Goal: Task Accomplishment & Management: Manage account settings

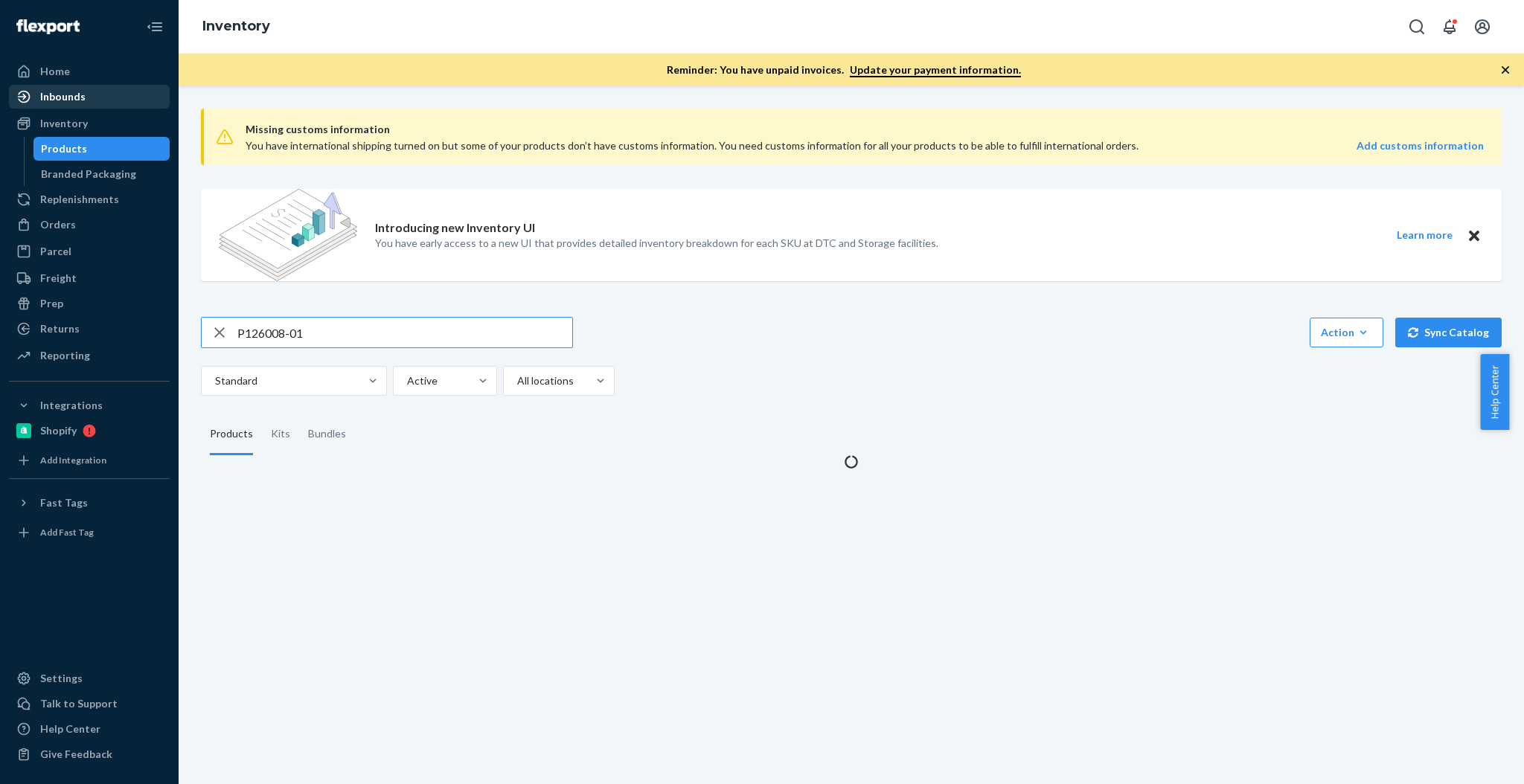
click at [84, 103] on div "Inbounds" at bounding box center [88, 97] width 157 height 21
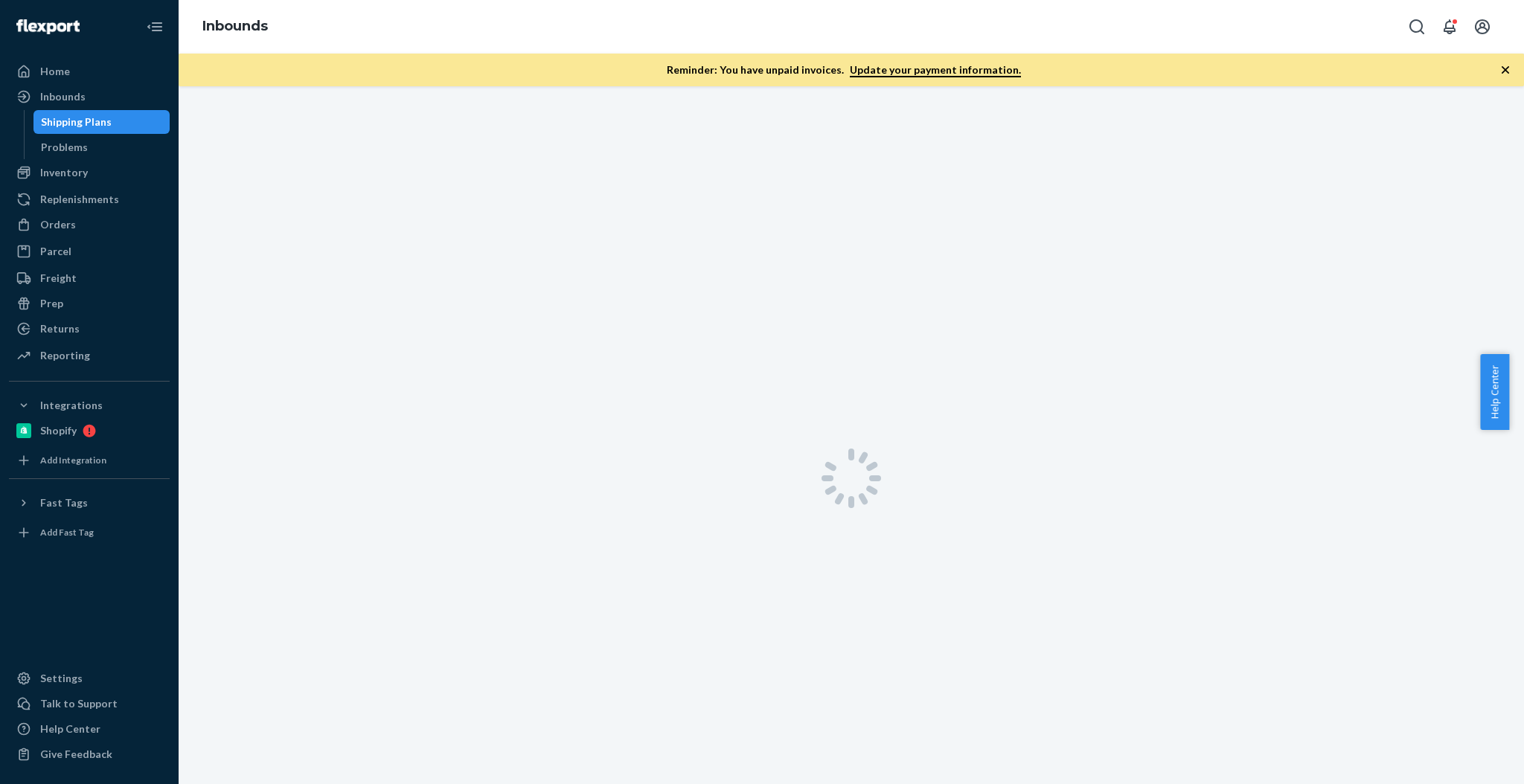
click at [84, 111] on div "Shipping Plans" at bounding box center [102, 121] width 134 height 21
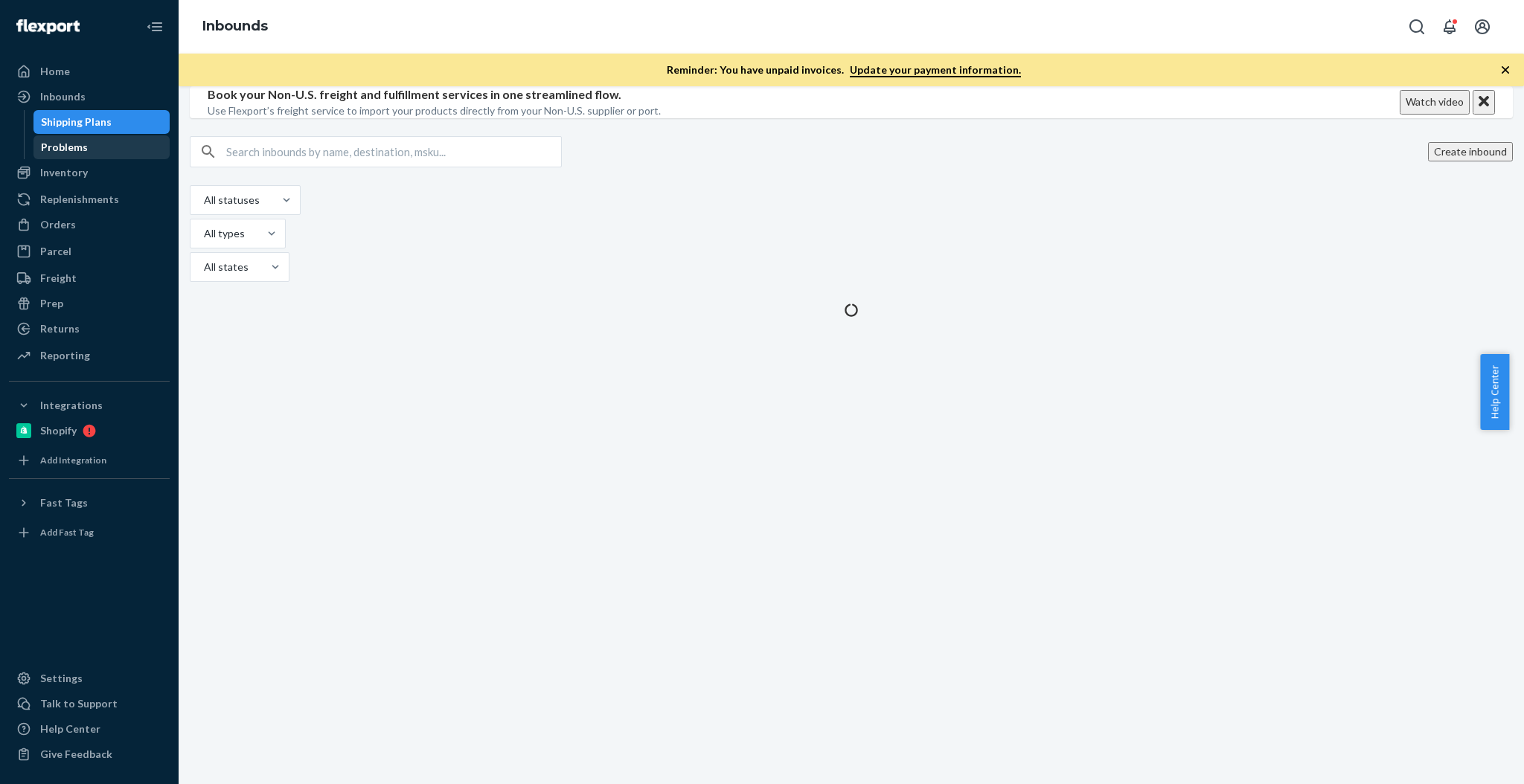
click at [70, 138] on div "Problems" at bounding box center [102, 147] width 134 height 21
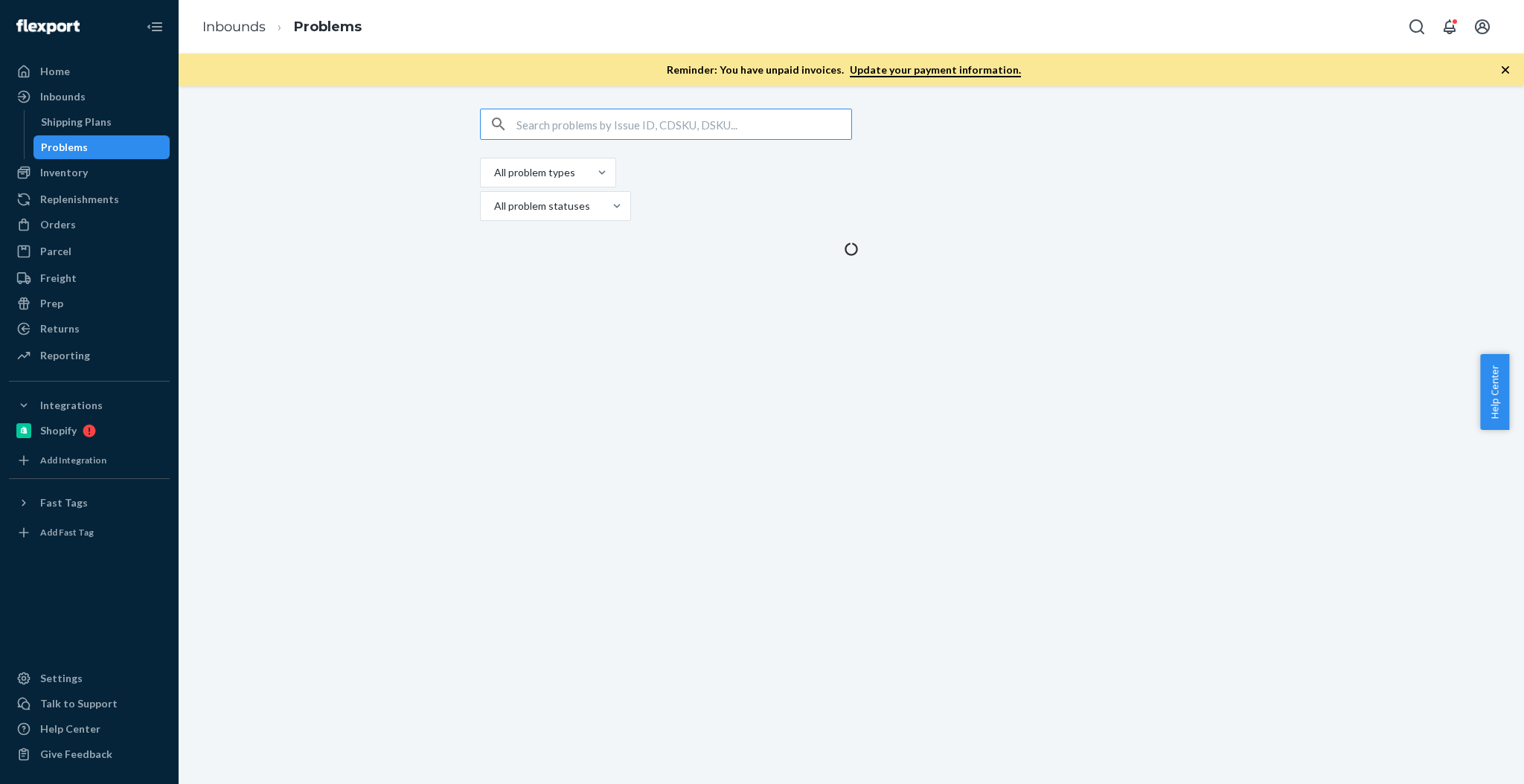
click at [72, 159] on ul "Home Inbounds Shipping Plans Problems Inventory Products Branded Packaging Repl…" at bounding box center [89, 214] width 161 height 309
click at [75, 172] on div "Inventory" at bounding box center [64, 172] width 48 height 15
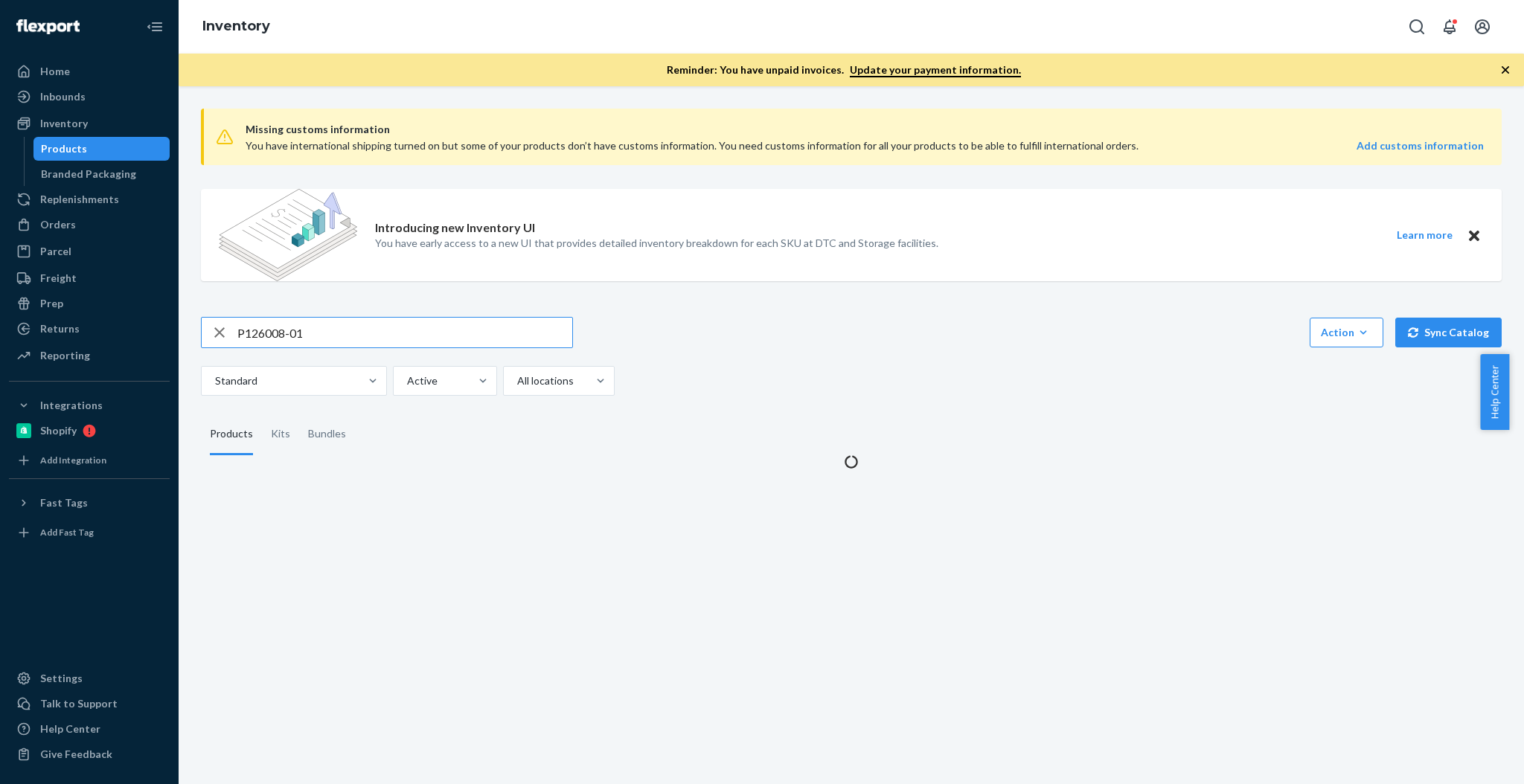
click at [410, 325] on input "P126008-01" at bounding box center [405, 332] width 335 height 29
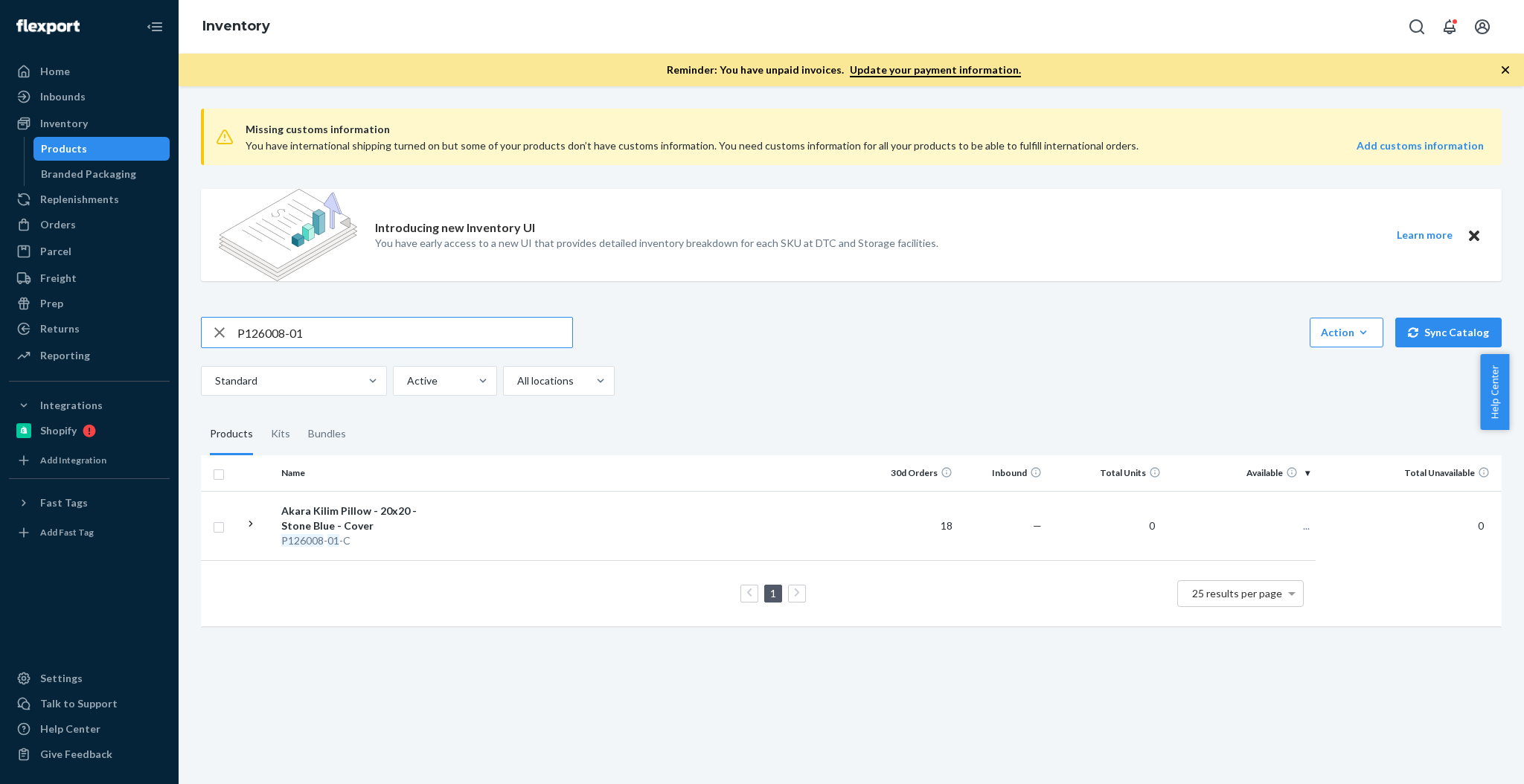
click at [410, 325] on input "P126008-01" at bounding box center [405, 332] width 335 height 29
type input "[STREET_ADDRESS]"
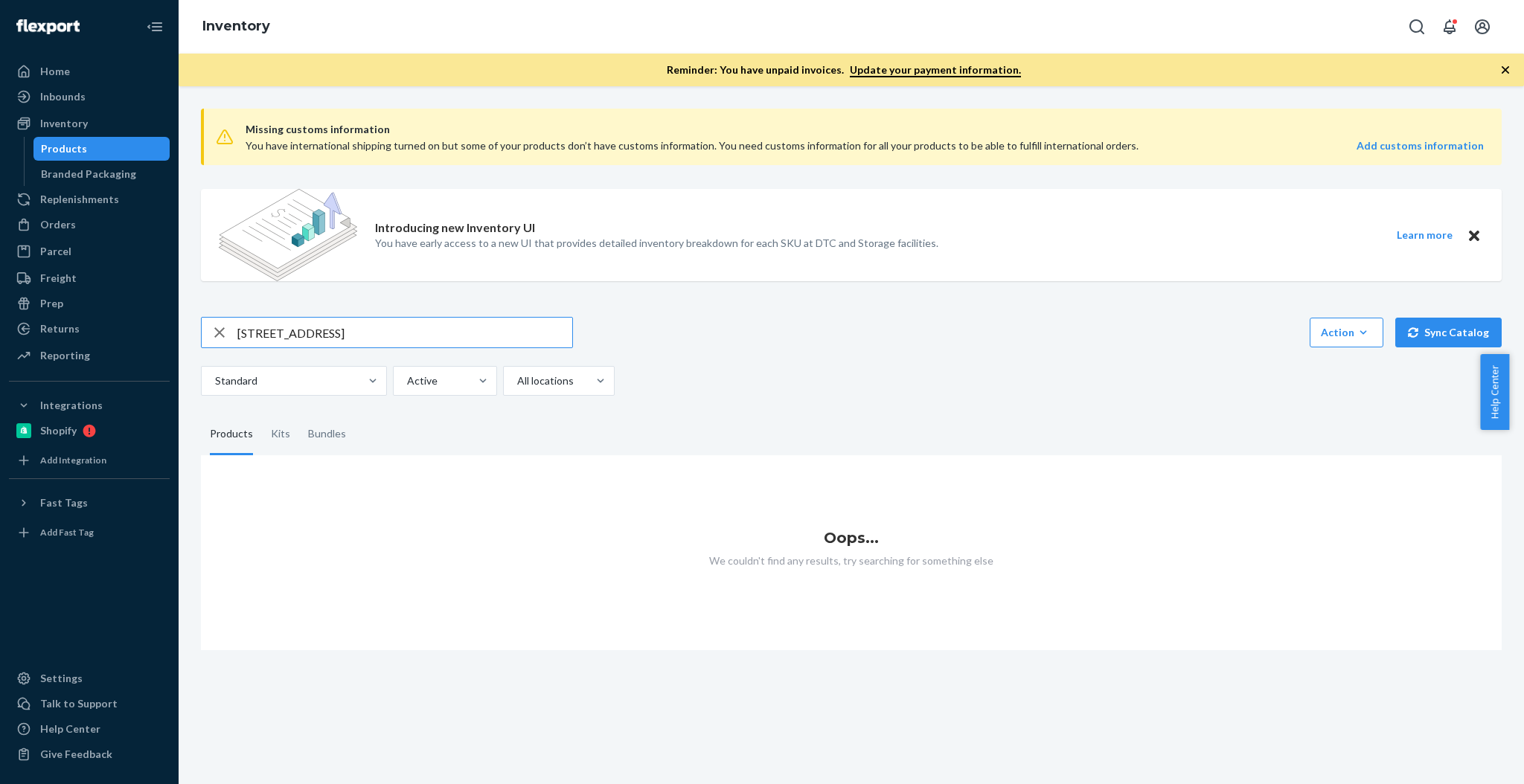
click at [438, 339] on input "[STREET_ADDRESS]" at bounding box center [405, 332] width 335 height 29
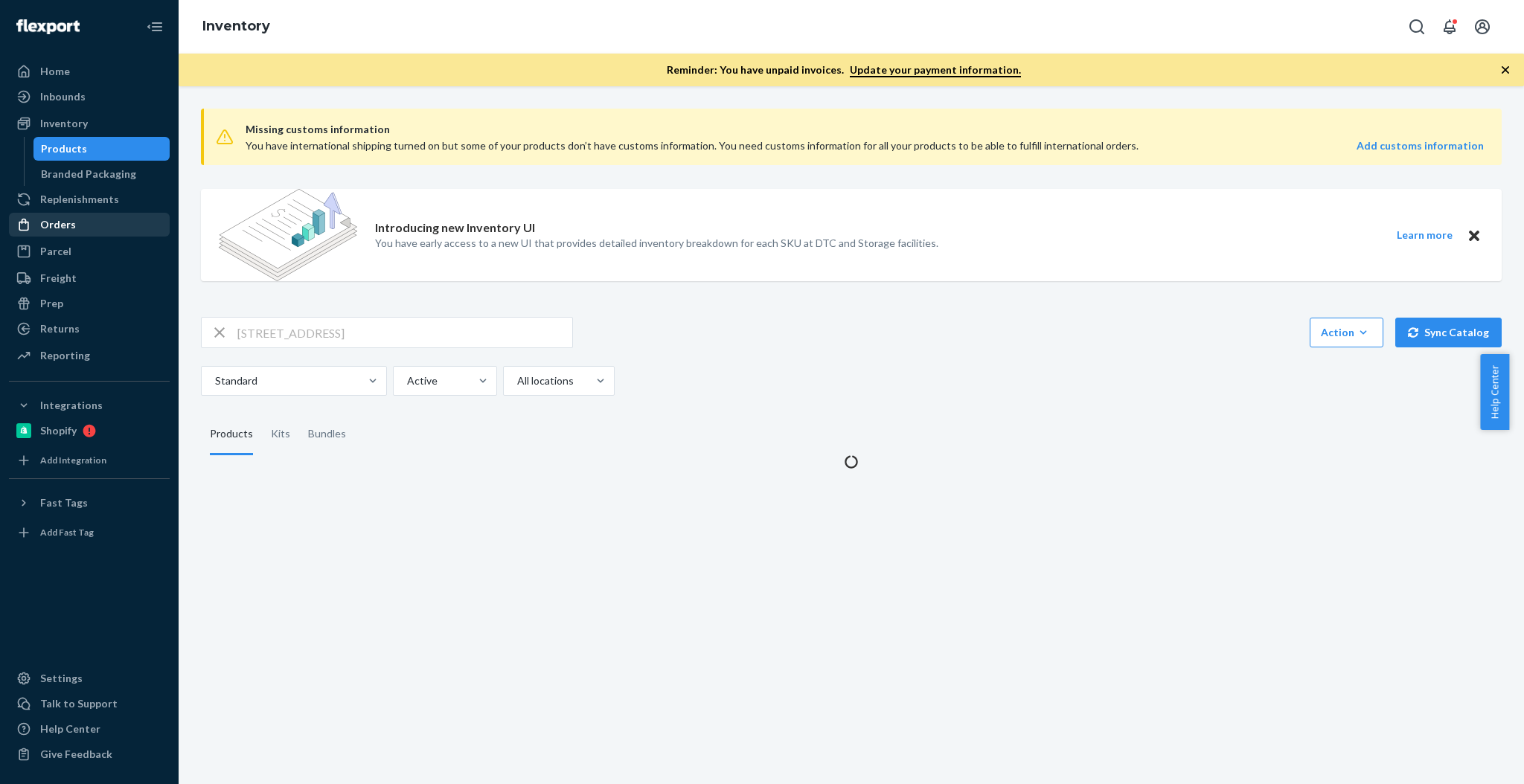
drag, startPoint x: 62, startPoint y: 224, endPoint x: 72, endPoint y: 226, distance: 10.2
click at [62, 224] on div "Orders" at bounding box center [58, 225] width 36 height 15
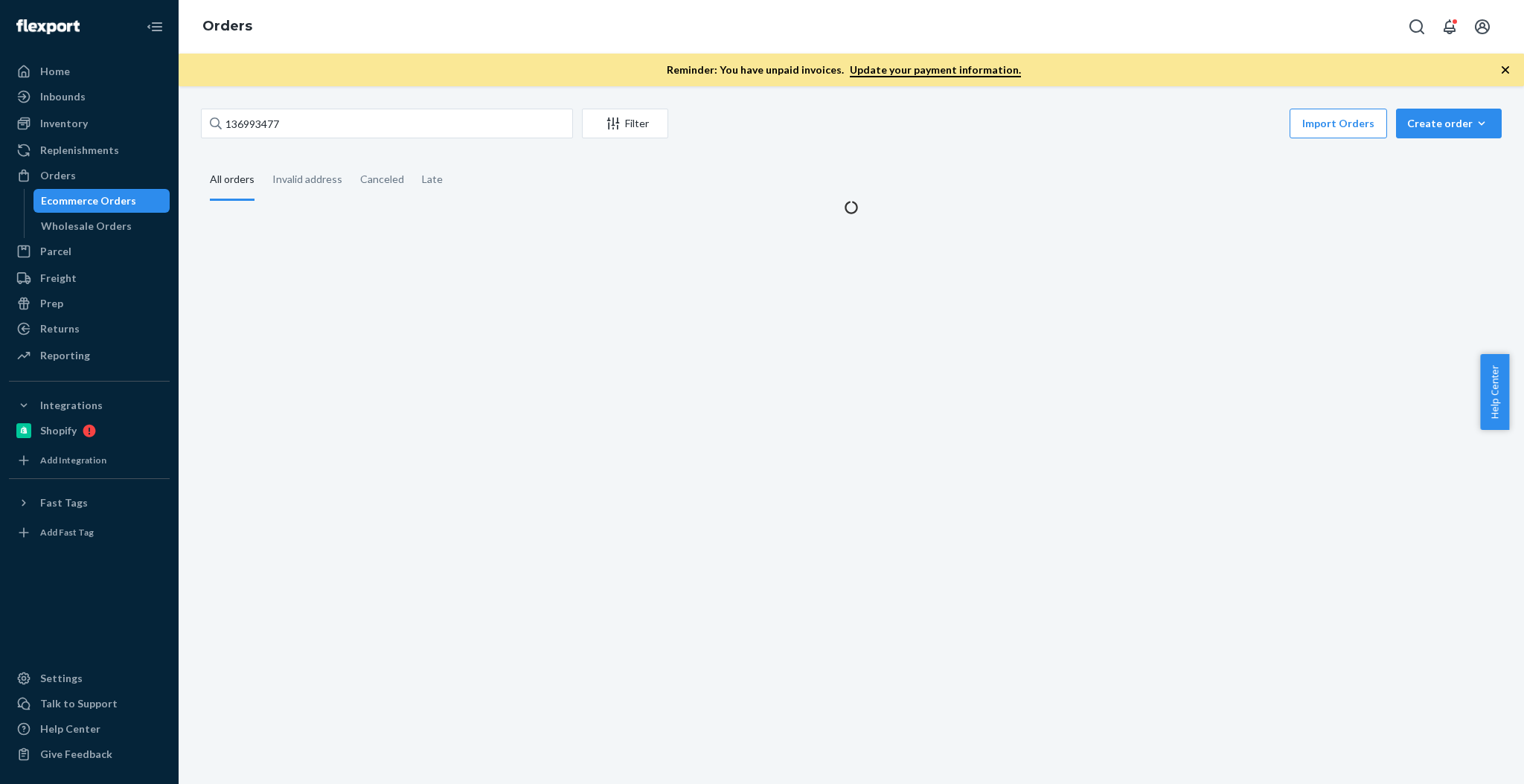
click at [388, 146] on div "136993477 Filter Import Orders Create order Ecommerce order Removal order All o…" at bounding box center [850, 162] width 1322 height 107
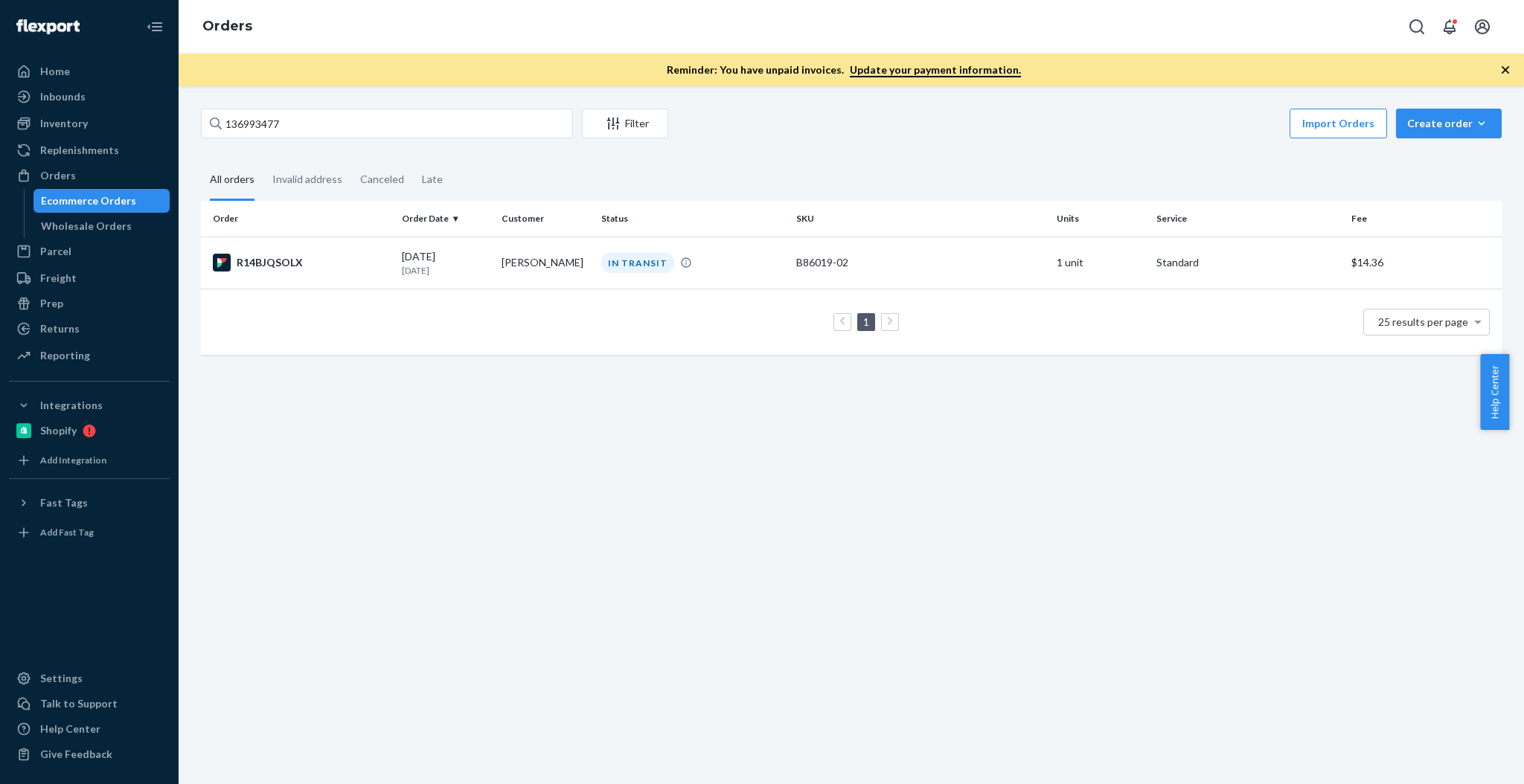
click at [389, 138] on div "136993477 Filter Import Orders Create order Ecommerce order Removal order" at bounding box center [850, 125] width 1300 height 33
click at [366, 129] on input "136993477" at bounding box center [387, 123] width 372 height 29
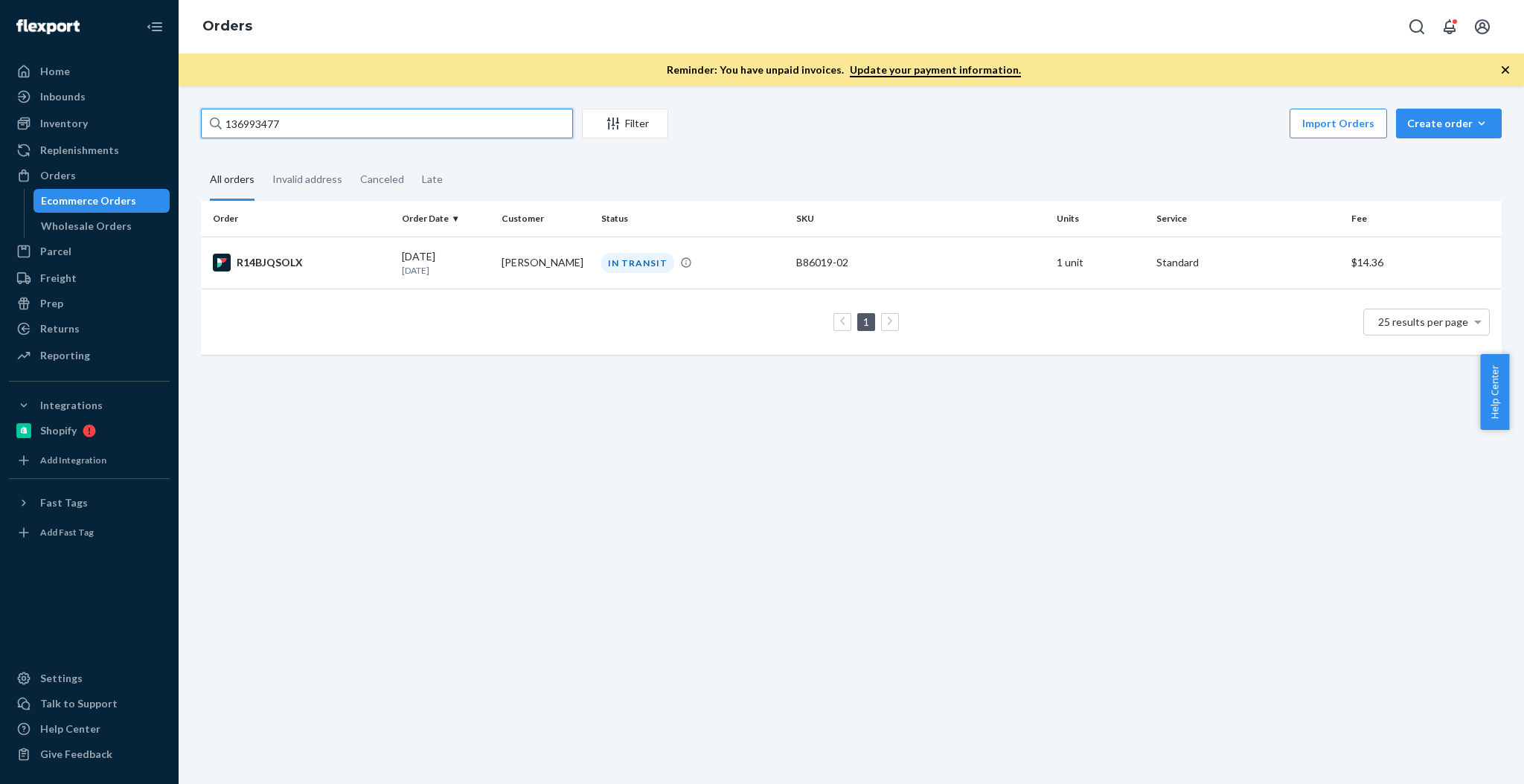
paste input "[STREET_ADDRESS]"
click at [366, 129] on input "136993477" at bounding box center [387, 123] width 372 height 29
type input "[STREET_ADDRESS]"
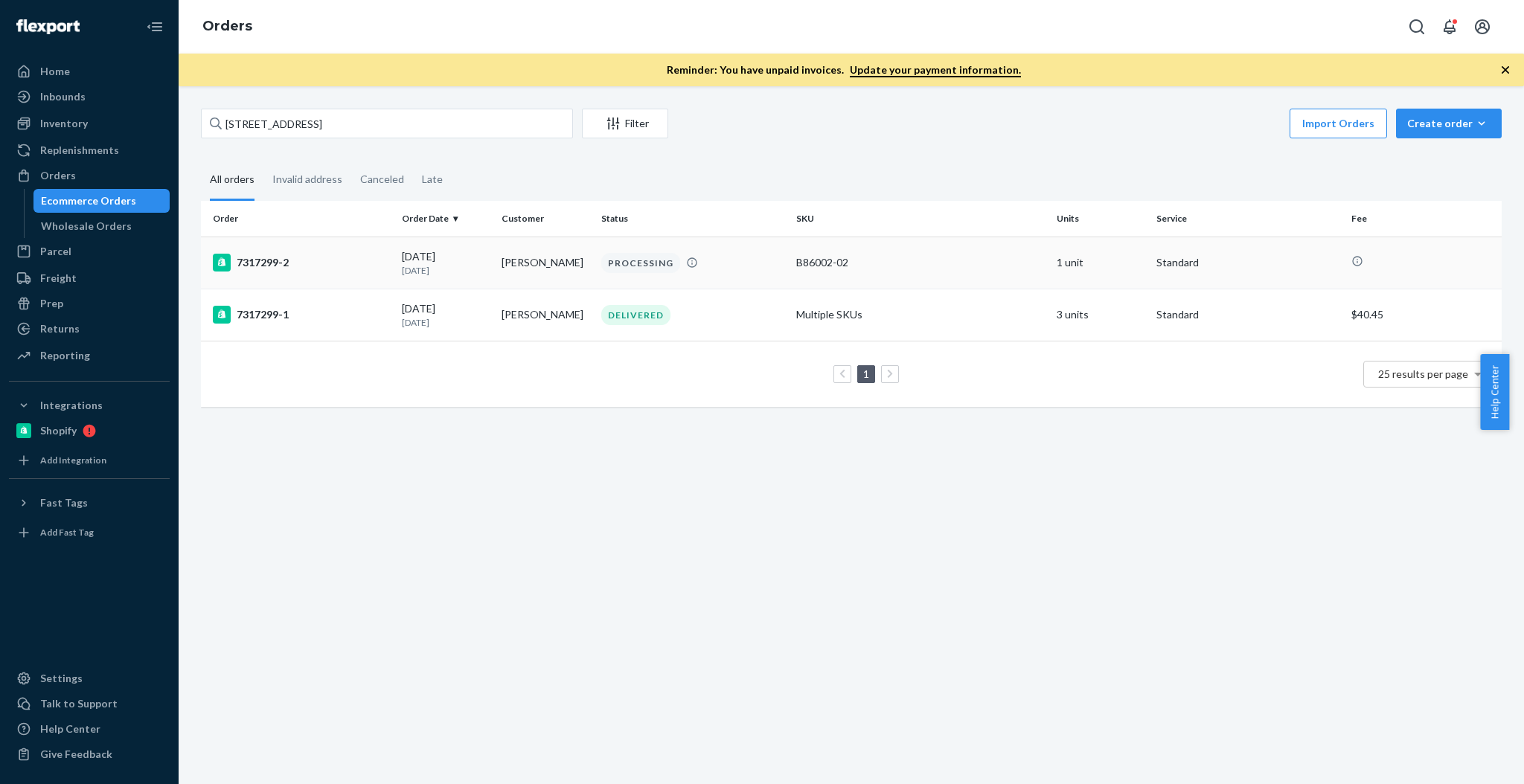
click at [318, 262] on div "7317299-2" at bounding box center [301, 262] width 177 height 17
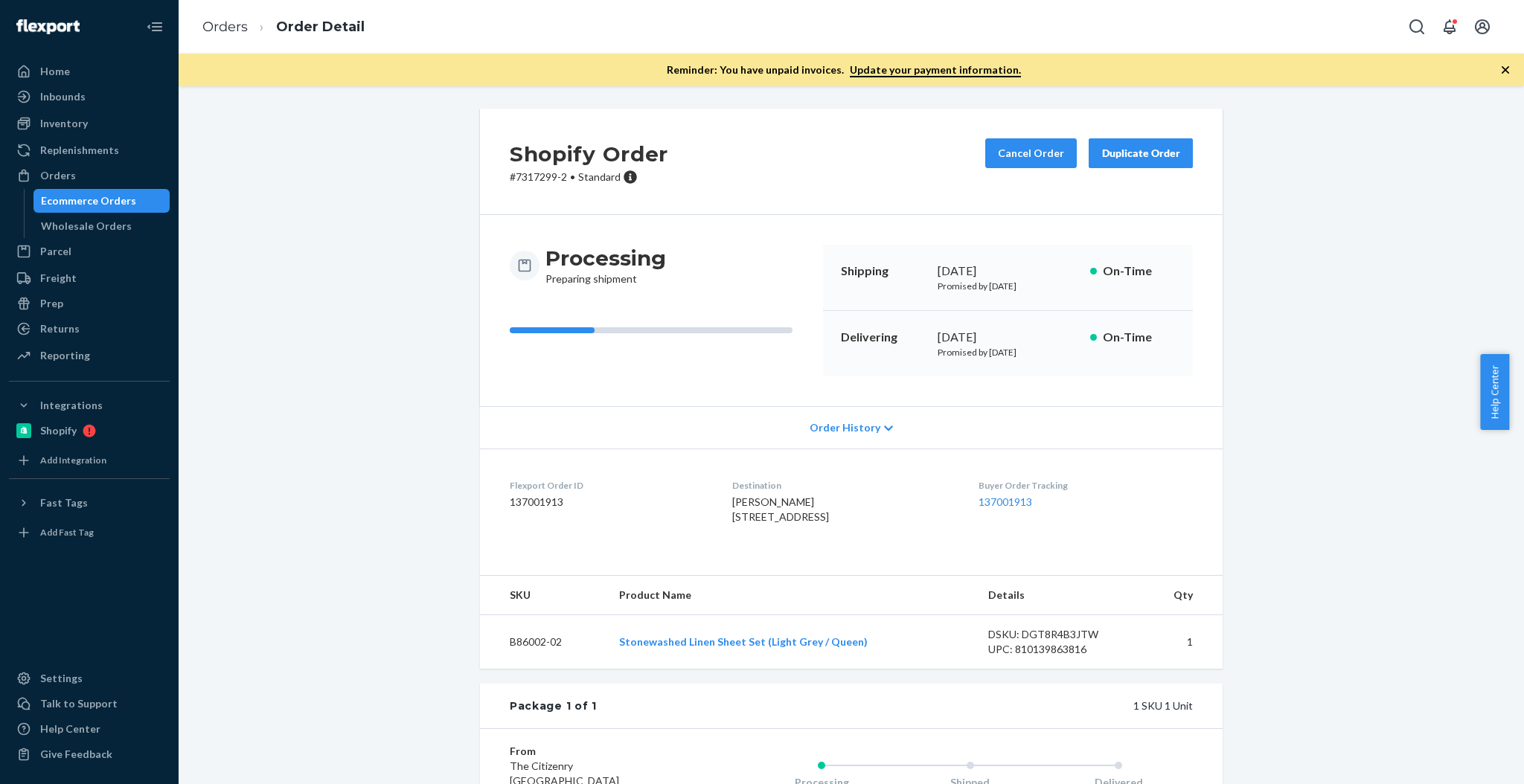
click at [1152, 471] on dl "Flexport Order ID 137001913 Destination [PERSON_NAME] [STREET_ADDRESS] US Buyer…" at bounding box center [850, 504] width 743 height 111
click at [1055, 147] on button "Cancel Order" at bounding box center [1030, 153] width 91 height 29
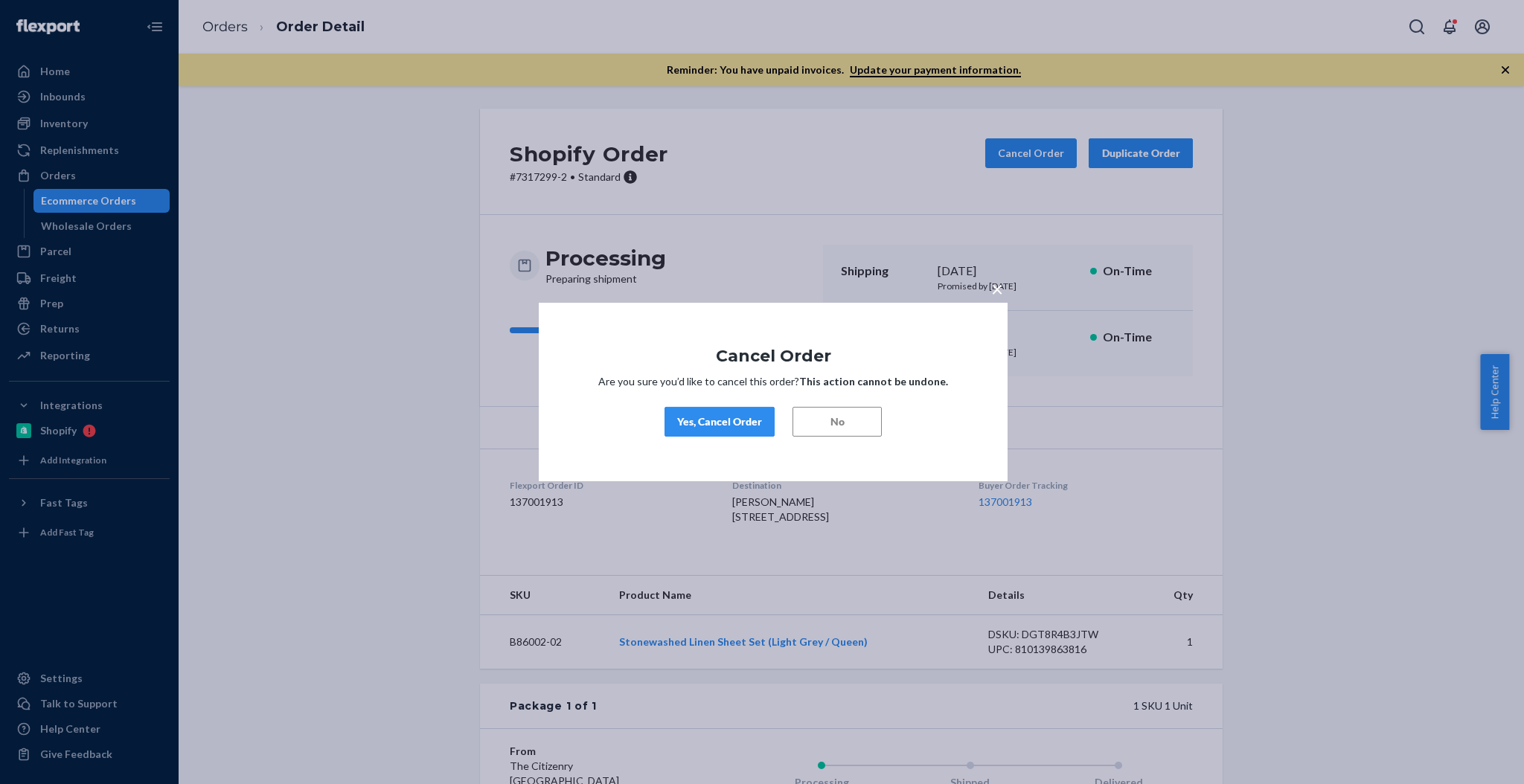
click at [744, 420] on div "Yes, Cancel Order" at bounding box center [720, 421] width 85 height 15
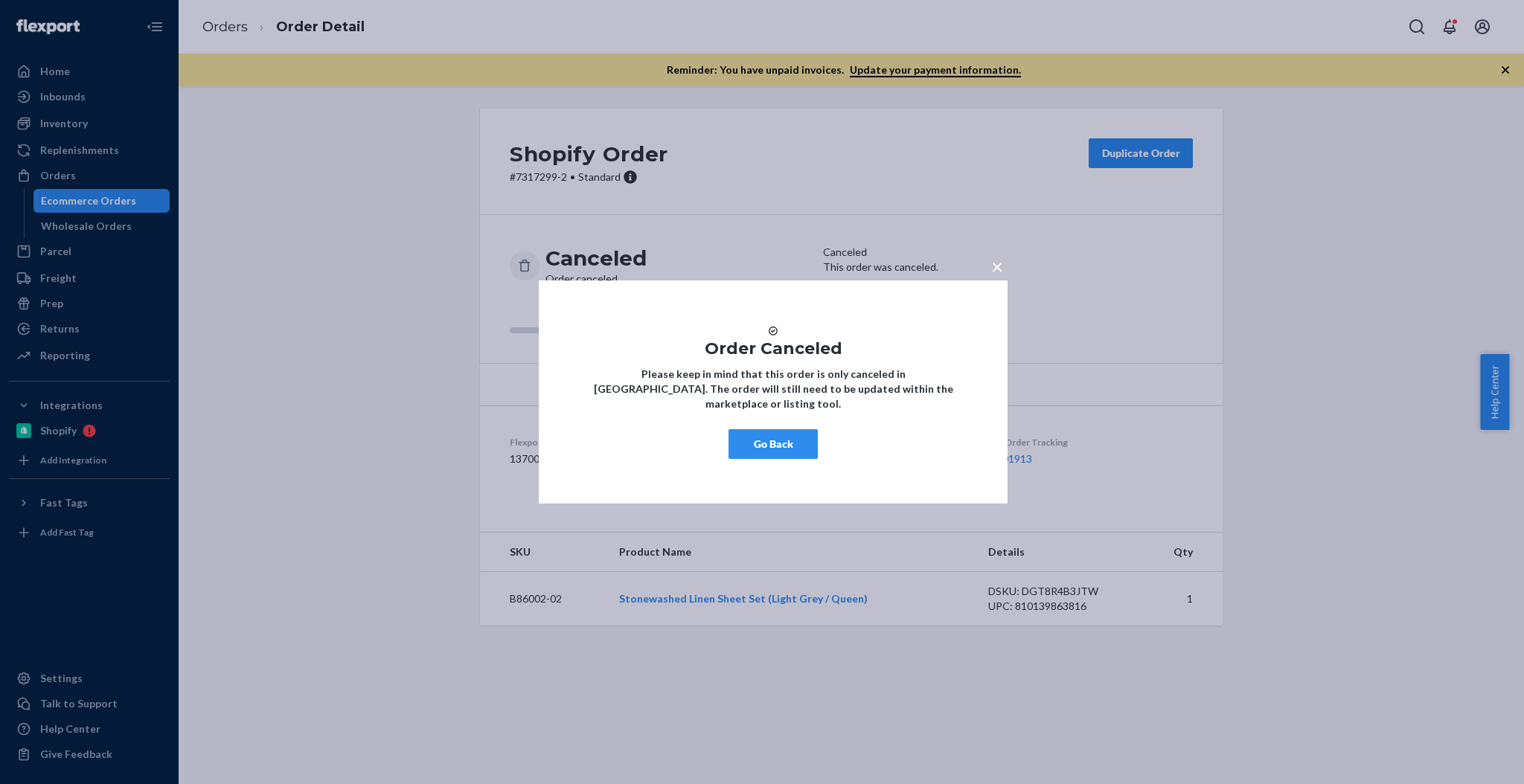
click at [774, 458] on button "Go Back" at bounding box center [772, 444] width 89 height 29
